Goal: Check status: Check status

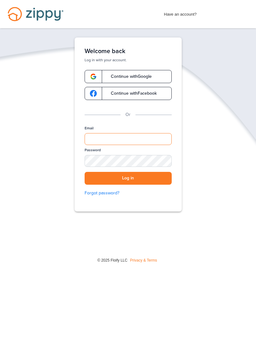
click at [109, 143] on input "Email" at bounding box center [128, 139] width 87 height 12
type input "**********"
click at [128, 178] on button "Log in" at bounding box center [128, 178] width 87 height 13
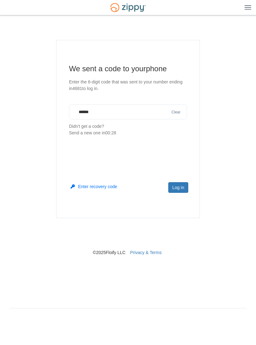
type input "******"
click at [181, 190] on button "Log in" at bounding box center [178, 187] width 20 height 11
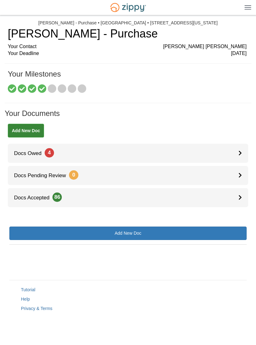
click at [238, 157] on link "Docs Owed 4" at bounding box center [128, 153] width 240 height 19
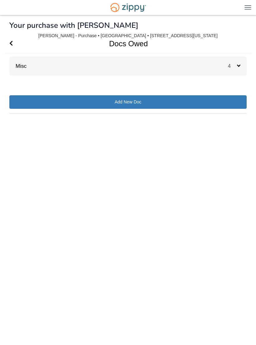
click at [238, 68] on icon at bounding box center [238, 66] width 3 height 6
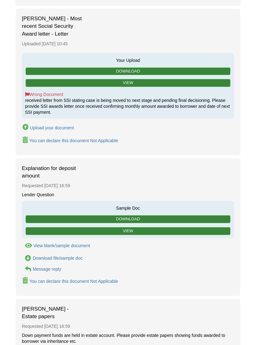
scroll to position [155, 0]
click at [60, 246] on button "View blank/sample document View blank/sample document" at bounding box center [56, 245] width 68 height 7
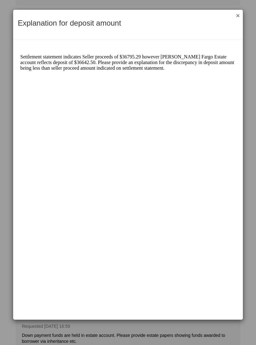
scroll to position [0, 0]
click at [241, 11] on div "Explanation for deposit amount Save Cancel Previous Document Next Document ×" at bounding box center [128, 25] width 230 height 30
click at [238, 16] on button "×" at bounding box center [236, 15] width 7 height 7
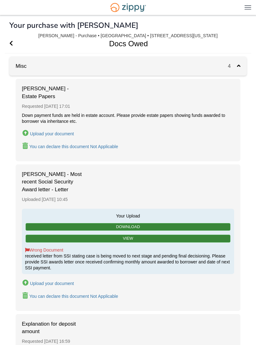
click at [11, 43] on icon "Go Back" at bounding box center [10, 43] width 3 height 6
